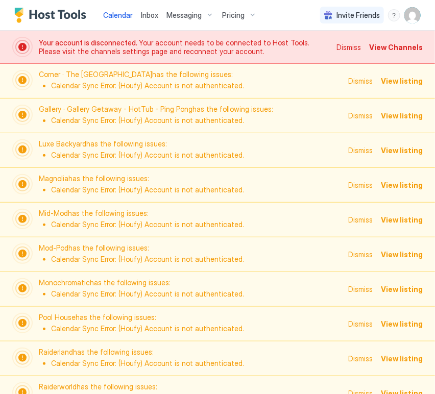
scroll to position [0, 568]
click at [347, 48] on span "Dismiss" at bounding box center [349, 47] width 25 height 11
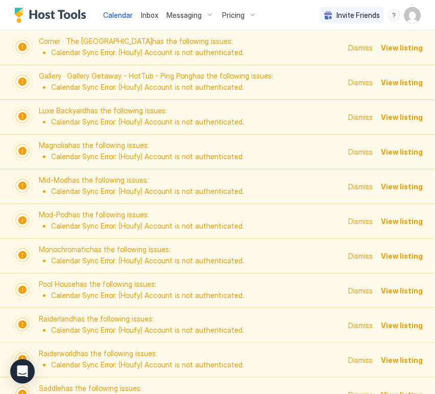
click at [348, 48] on span "Dismiss" at bounding box center [360, 47] width 25 height 11
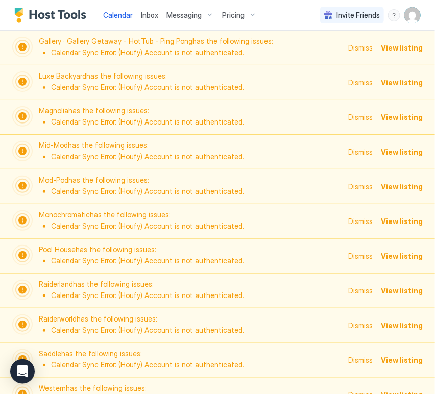
click at [348, 48] on span "Dismiss" at bounding box center [360, 47] width 25 height 11
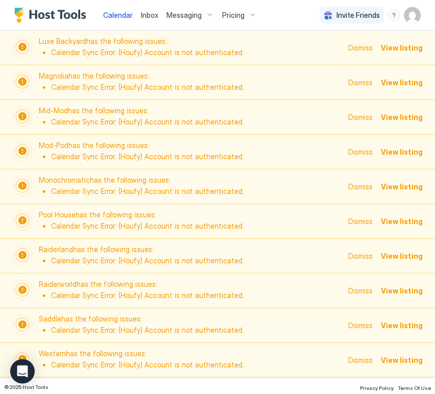
click at [348, 48] on span "Dismiss" at bounding box center [360, 47] width 25 height 11
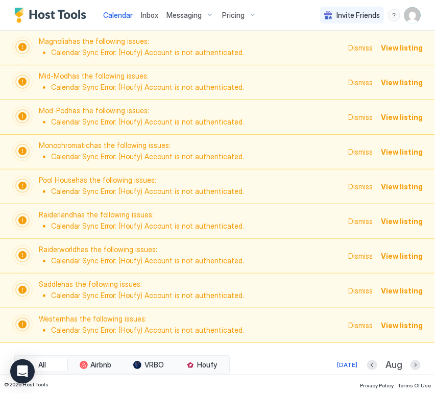
click at [356, 48] on span "Dismiss" at bounding box center [360, 47] width 25 height 11
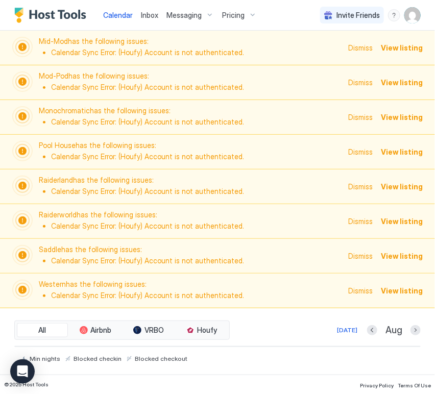
click at [356, 48] on span "Dismiss" at bounding box center [360, 47] width 25 height 11
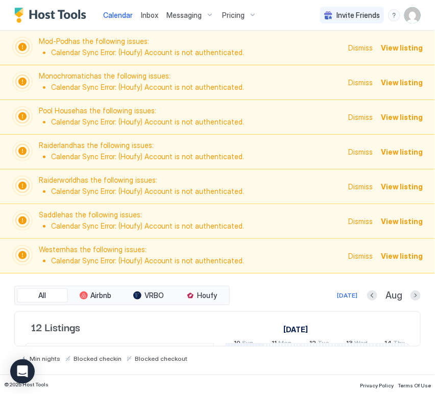
click at [356, 48] on span "Dismiss" at bounding box center [360, 47] width 25 height 11
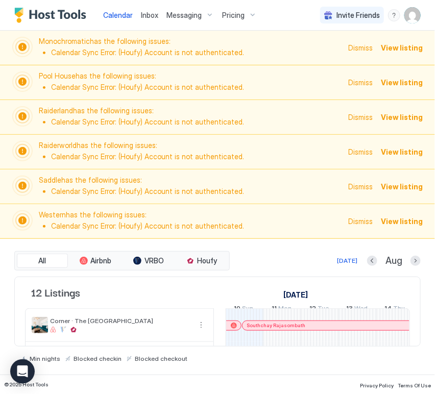
click at [356, 48] on span "Dismiss" at bounding box center [360, 47] width 25 height 11
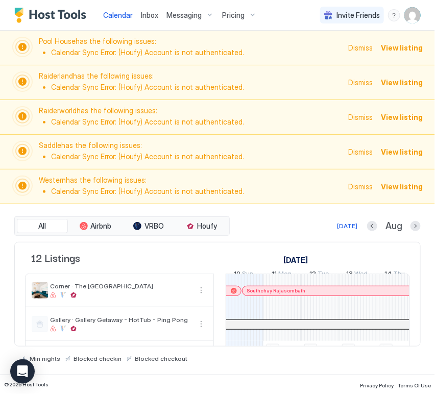
click at [356, 48] on span "Dismiss" at bounding box center [360, 47] width 25 height 11
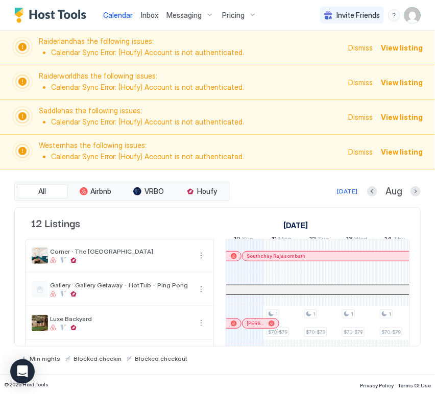
click at [356, 48] on span "Dismiss" at bounding box center [360, 47] width 25 height 11
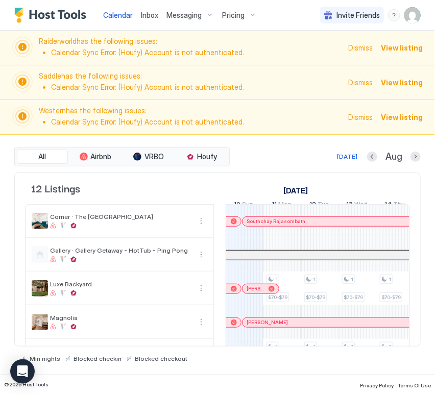
click at [356, 48] on span "Dismiss" at bounding box center [360, 47] width 25 height 11
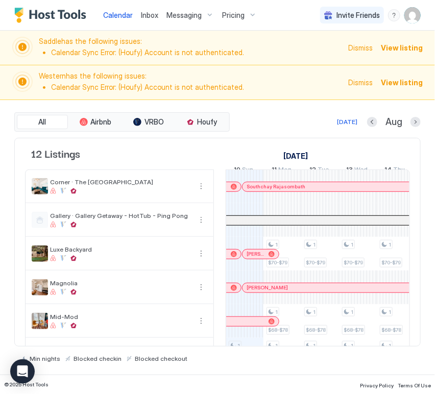
click at [356, 48] on span "Dismiss" at bounding box center [360, 47] width 25 height 11
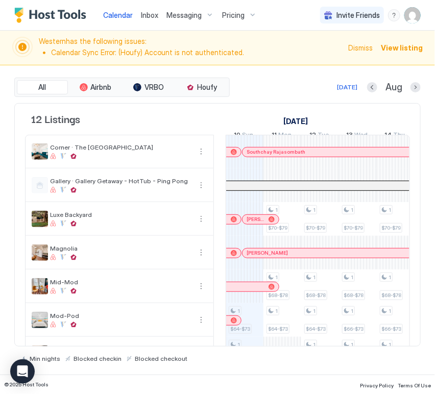
click at [356, 48] on span "Dismiss" at bounding box center [360, 47] width 25 height 11
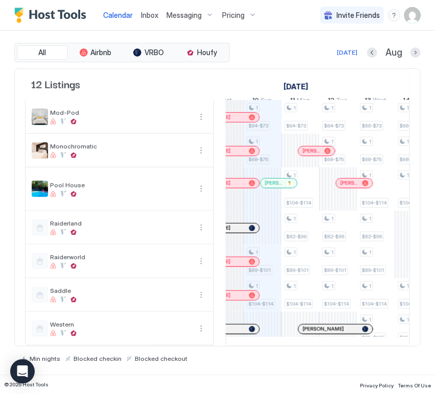
scroll to position [0, 491]
